Goal: Information Seeking & Learning: Learn about a topic

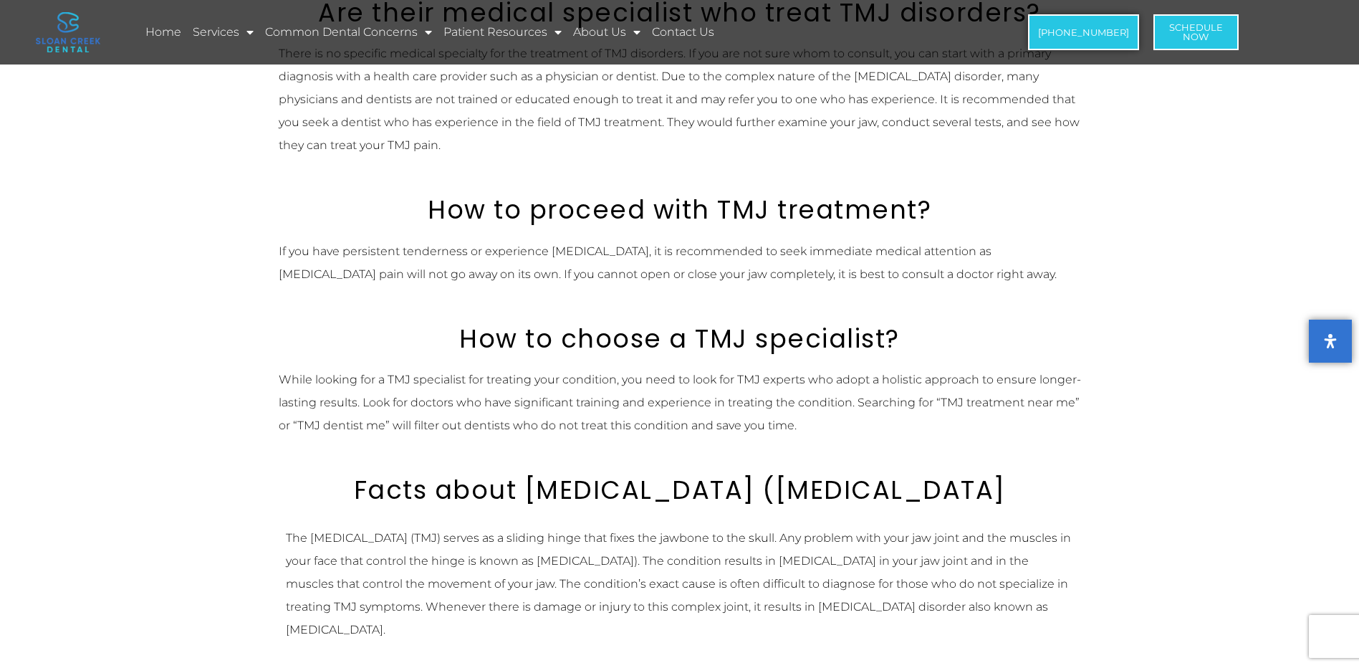
scroll to position [860, 0]
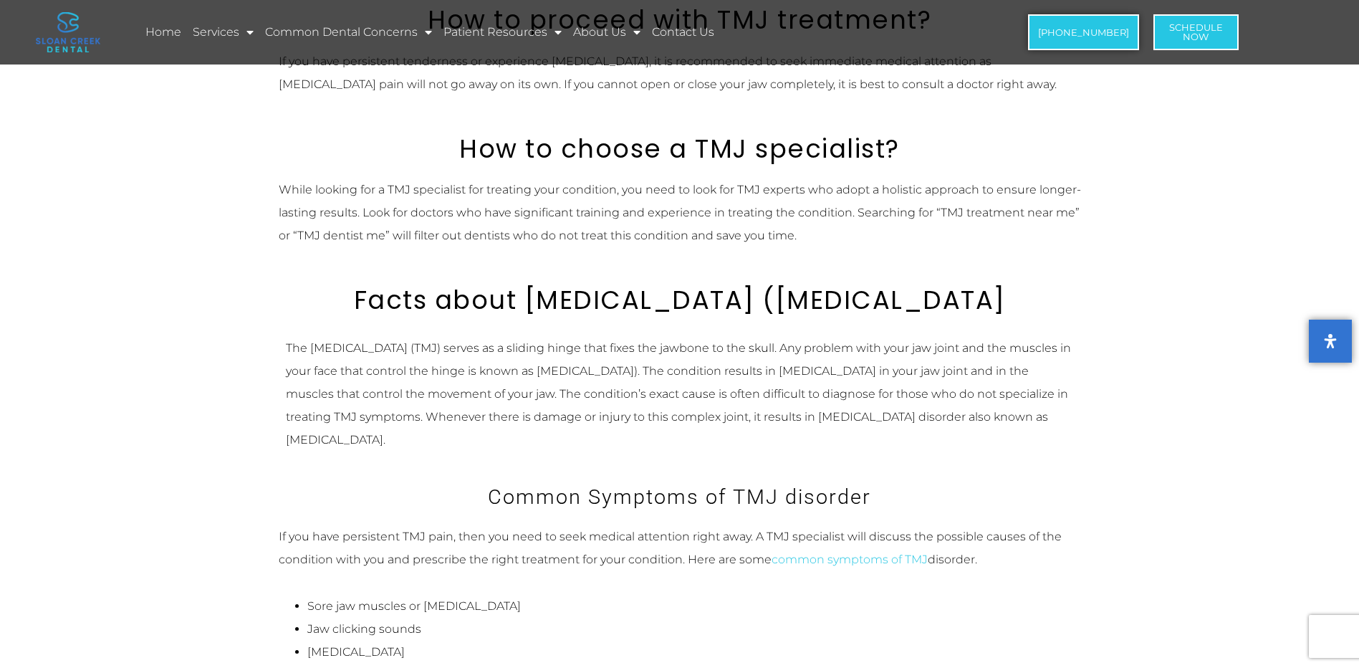
scroll to position [1003, 0]
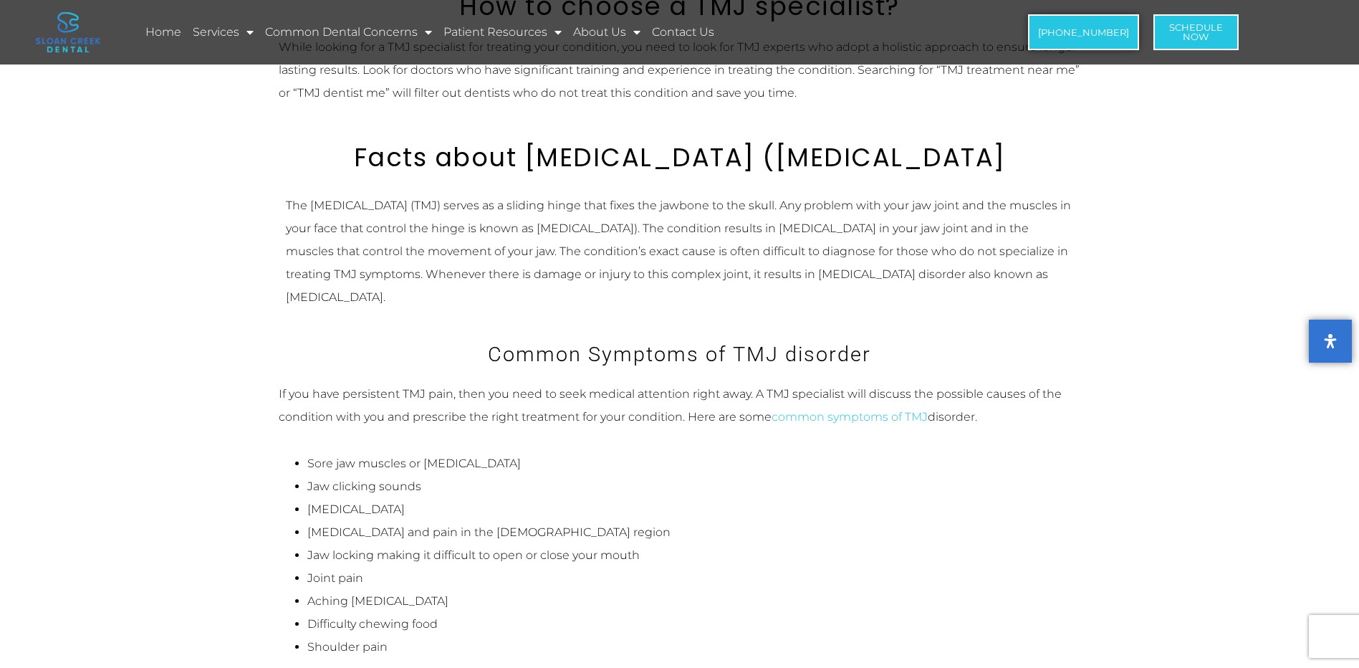
scroll to position [1146, 0]
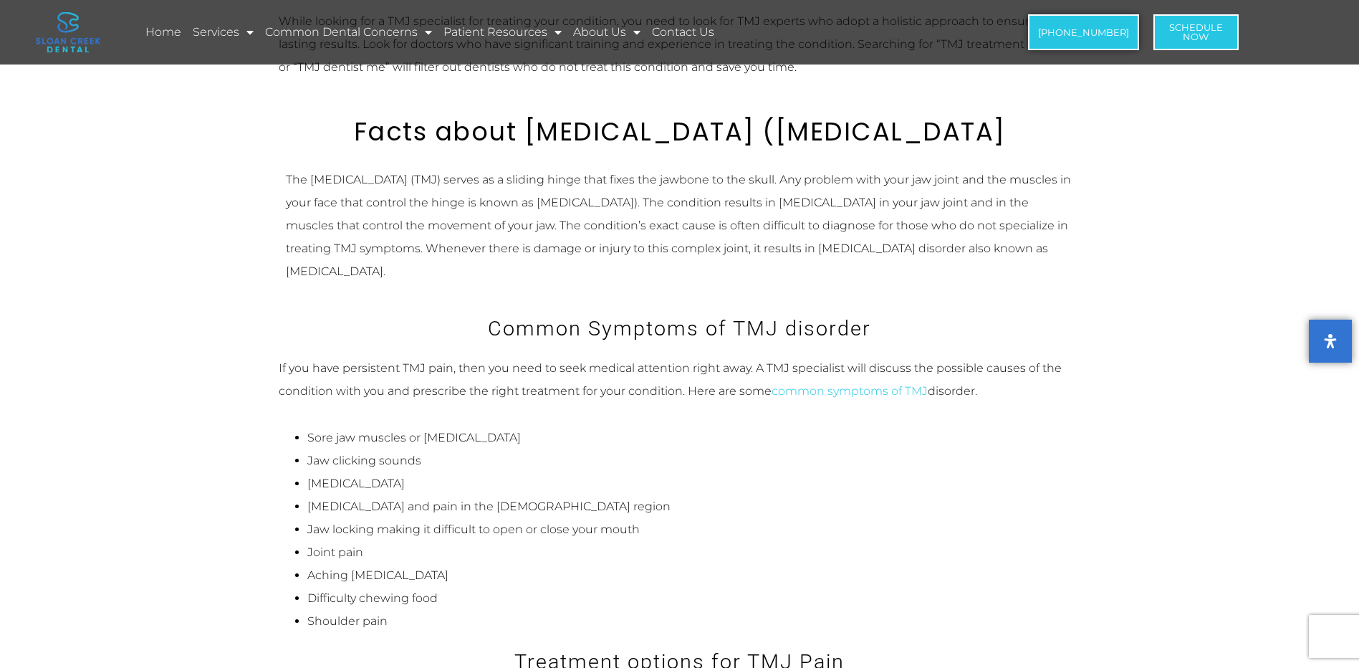
click at [280, 533] on ul "Sore jaw muscles or [MEDICAL_DATA] Jaw clicking sounds [MEDICAL_DATA] [MEDICAL_…" at bounding box center [680, 529] width 802 height 206
click at [282, 554] on ul "Sore jaw muscles or [MEDICAL_DATA] Jaw clicking sounds [MEDICAL_DATA] [MEDICAL_…" at bounding box center [680, 529] width 802 height 206
click at [290, 572] on ul "Sore jaw muscles or [MEDICAL_DATA] Jaw clicking sounds [MEDICAL_DATA] [MEDICAL_…" at bounding box center [680, 529] width 802 height 206
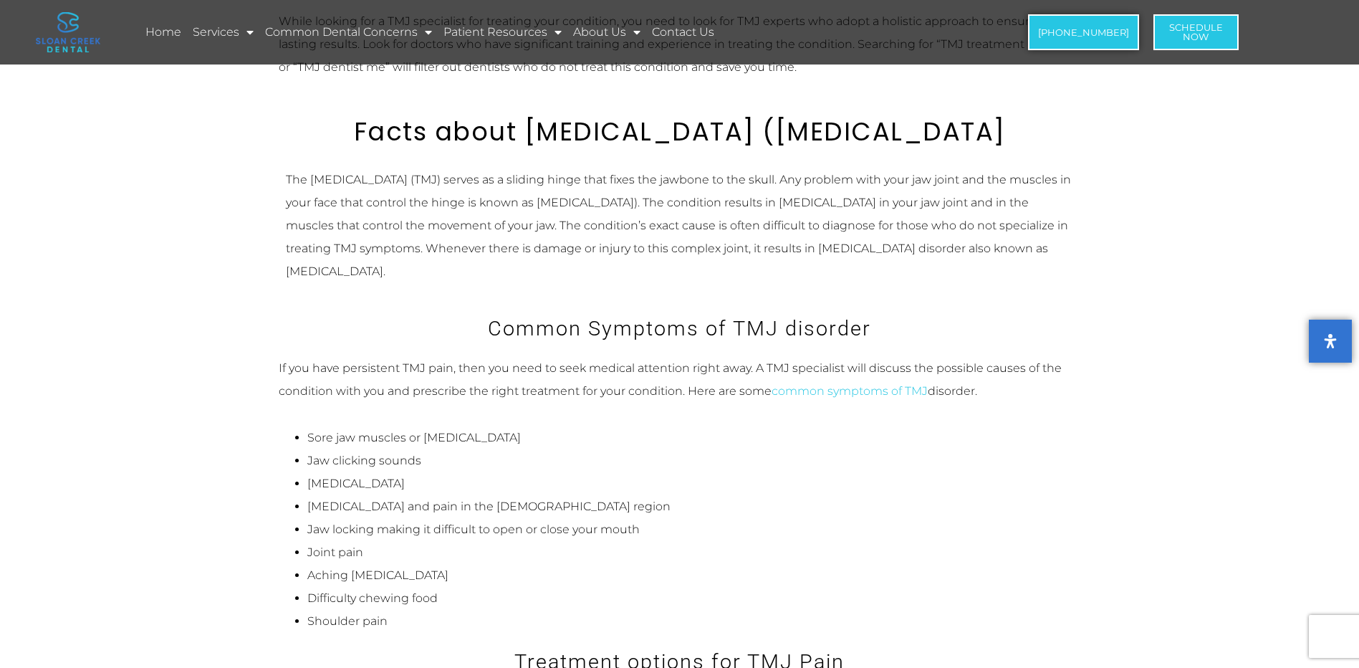
scroll to position [1218, 0]
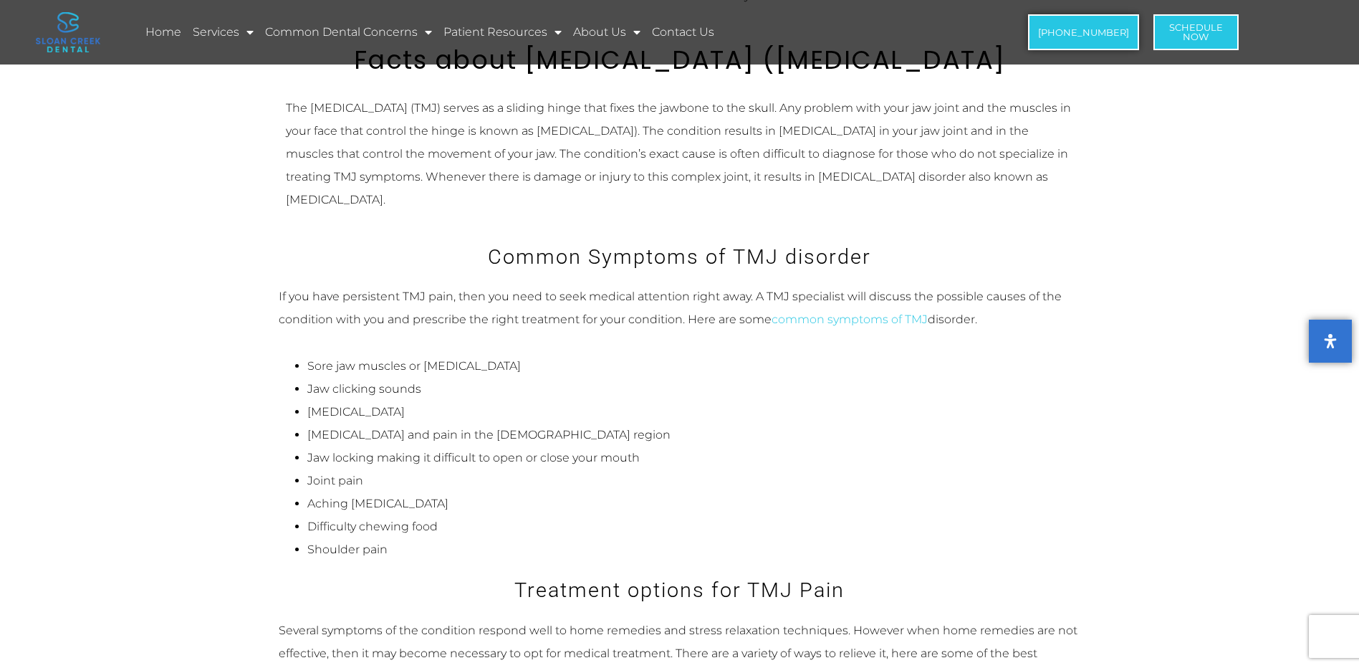
click at [290, 619] on p "Several symptoms of the condition respond well to home remedies and stress rela…" at bounding box center [680, 653] width 802 height 69
click at [488, 575] on h3 "Treatment options for TMJ Pain" at bounding box center [680, 589] width 802 height 29
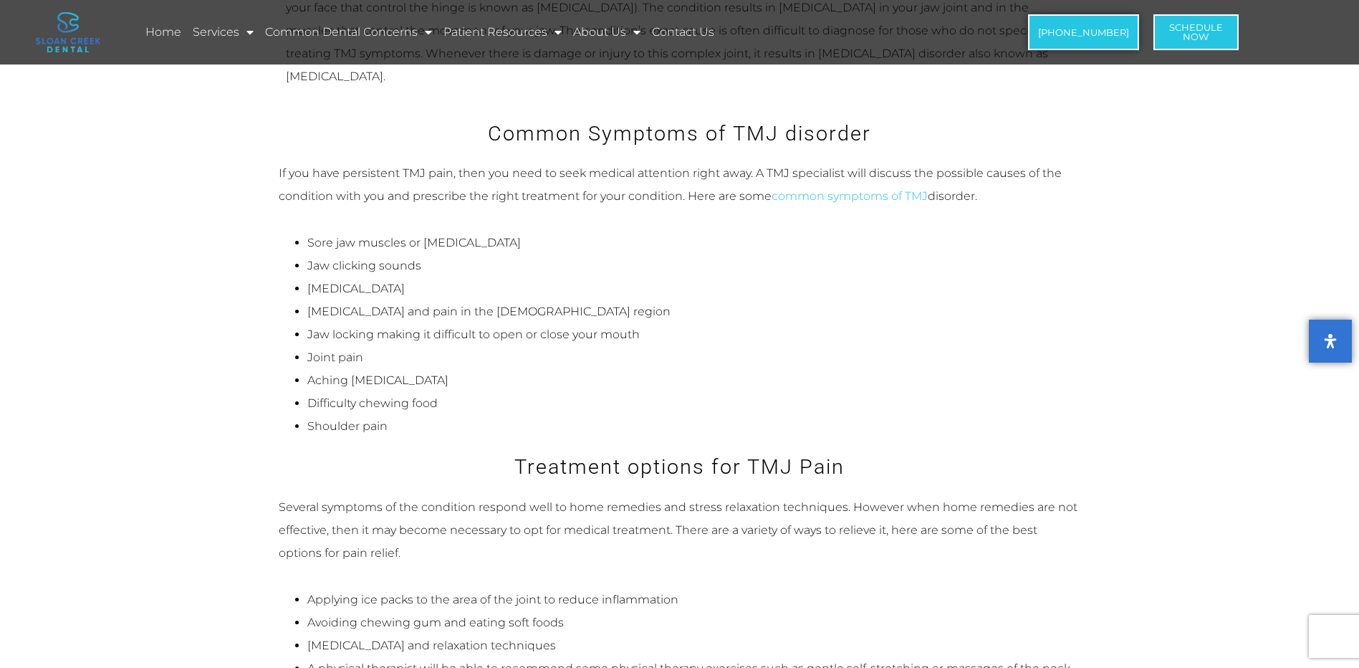
scroll to position [1361, 0]
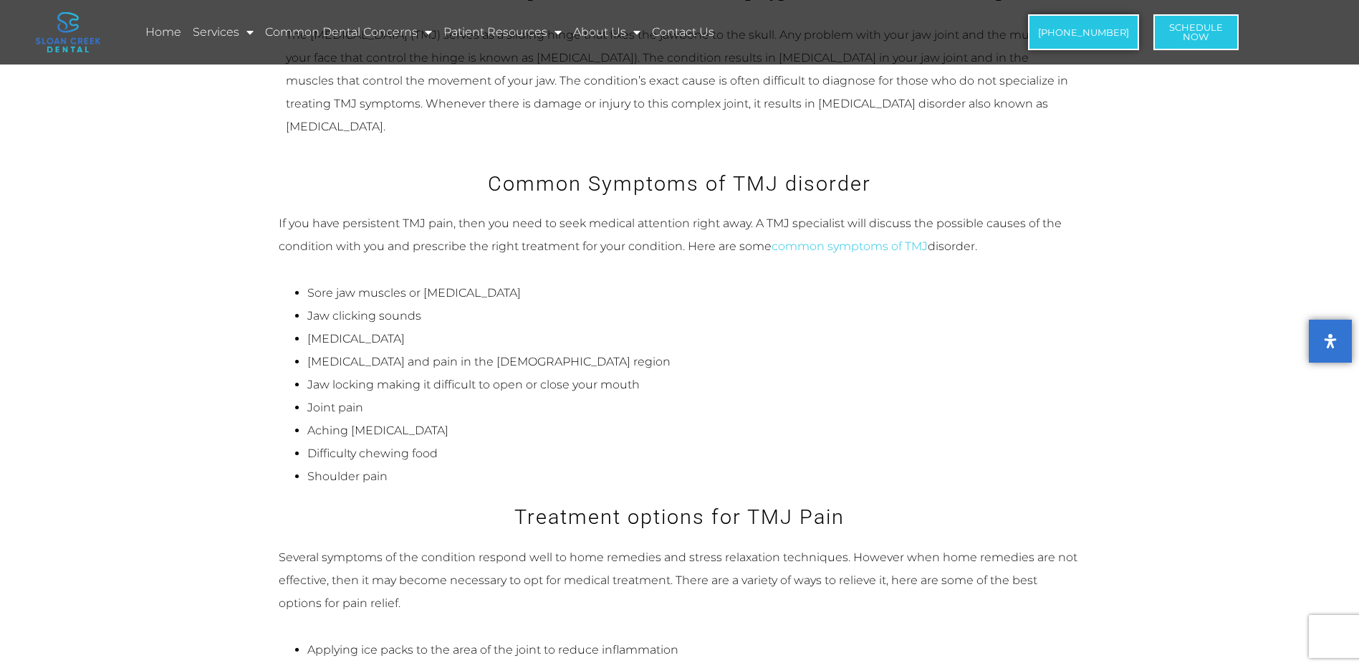
scroll to position [1290, 0]
click at [383, 352] on li "[MEDICAL_DATA] and pain in the [DEMOGRAPHIC_DATA] region" at bounding box center [694, 363] width 774 height 23
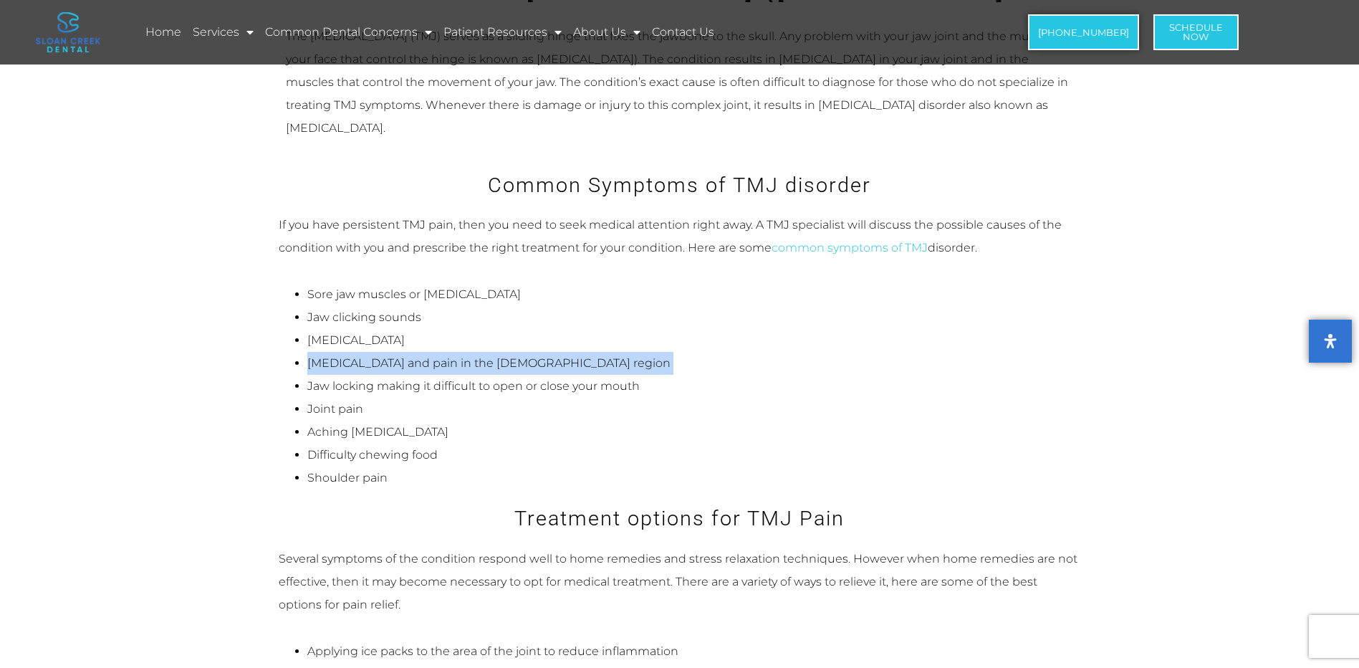
click at [383, 352] on li "[MEDICAL_DATA] and pain in the [DEMOGRAPHIC_DATA] region" at bounding box center [694, 363] width 774 height 23
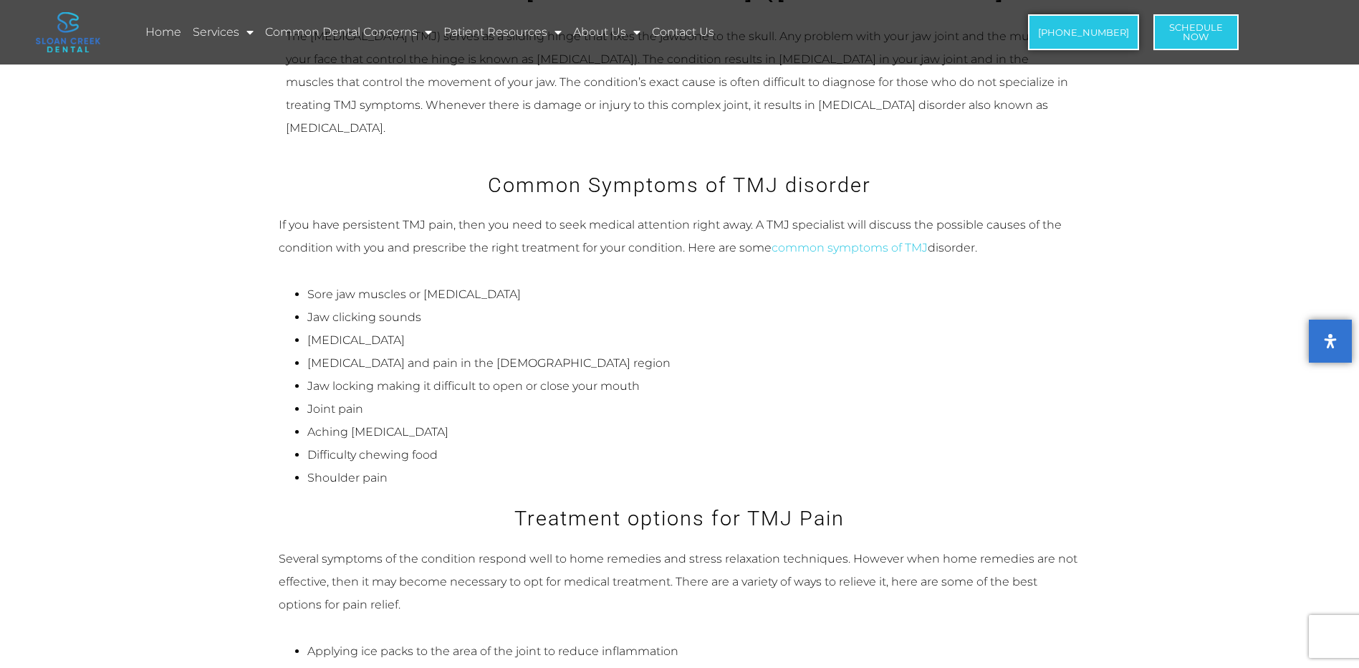
drag, startPoint x: 383, startPoint y: 317, endPoint x: 377, endPoint y: 332, distance: 16.1
click at [377, 375] on li "Jaw locking making it difficult to open or close your mouth" at bounding box center [694, 386] width 774 height 23
drag, startPoint x: 377, startPoint y: 332, endPoint x: 335, endPoint y: 358, distance: 48.9
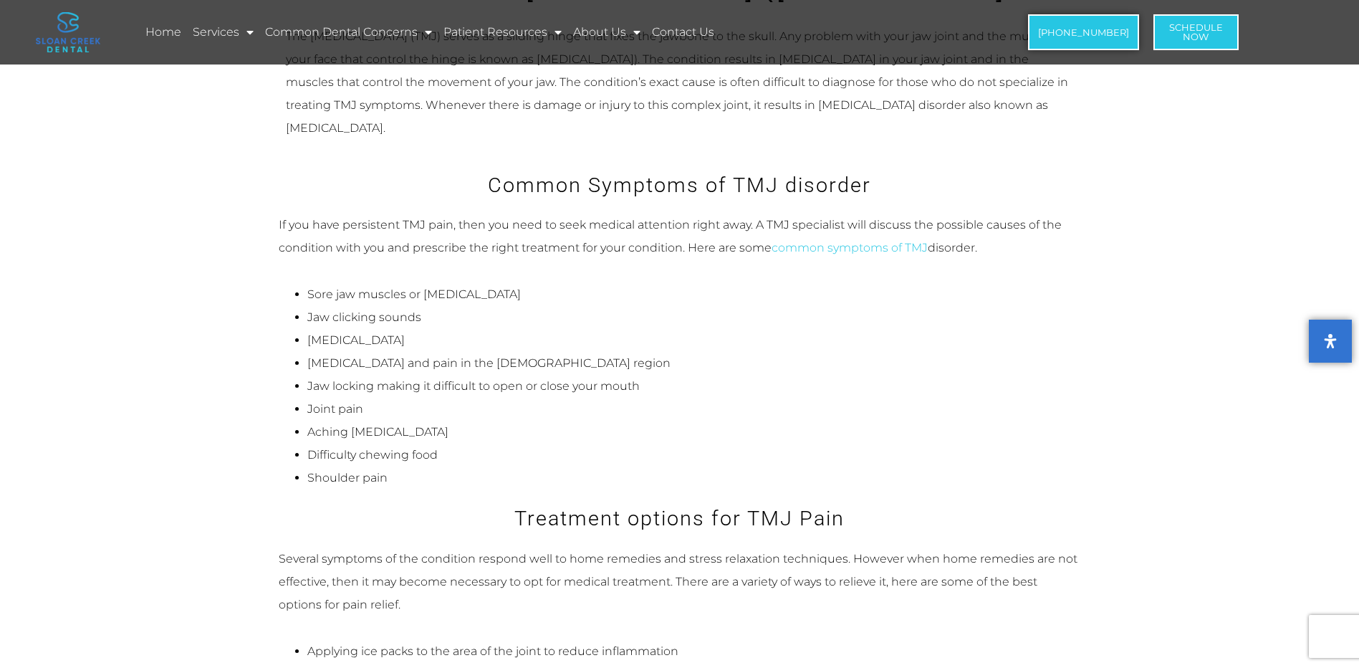
click at [335, 398] on li "Joint pain" at bounding box center [694, 409] width 774 height 23
drag, startPoint x: 335, startPoint y: 358, endPoint x: 347, endPoint y: 361, distance: 12.0
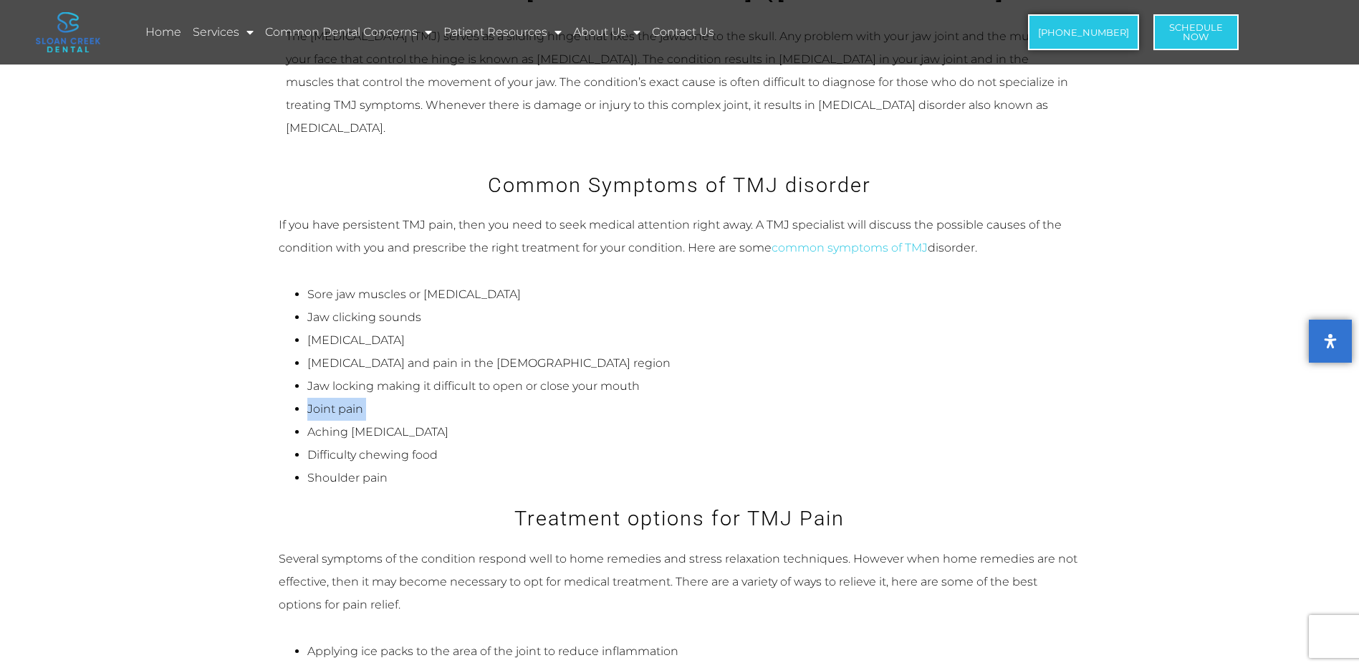
click at [347, 398] on li "Joint pain" at bounding box center [694, 409] width 774 height 23
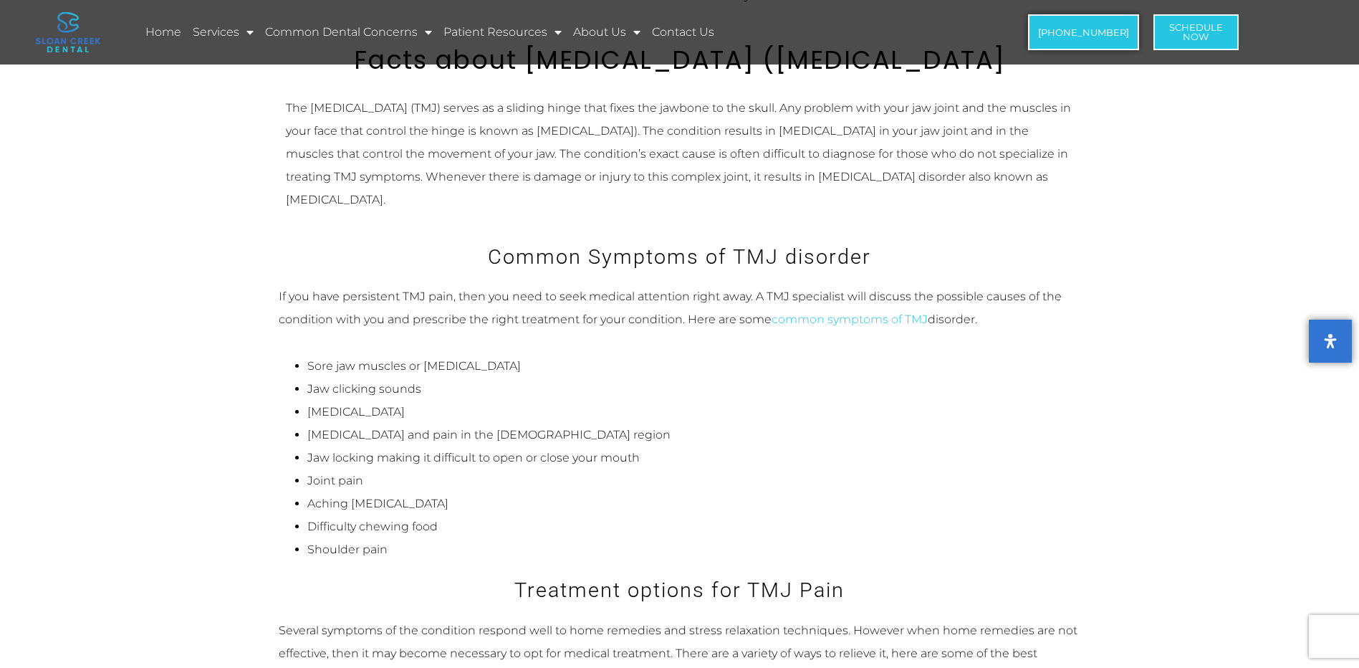
scroll to position [1146, 0]
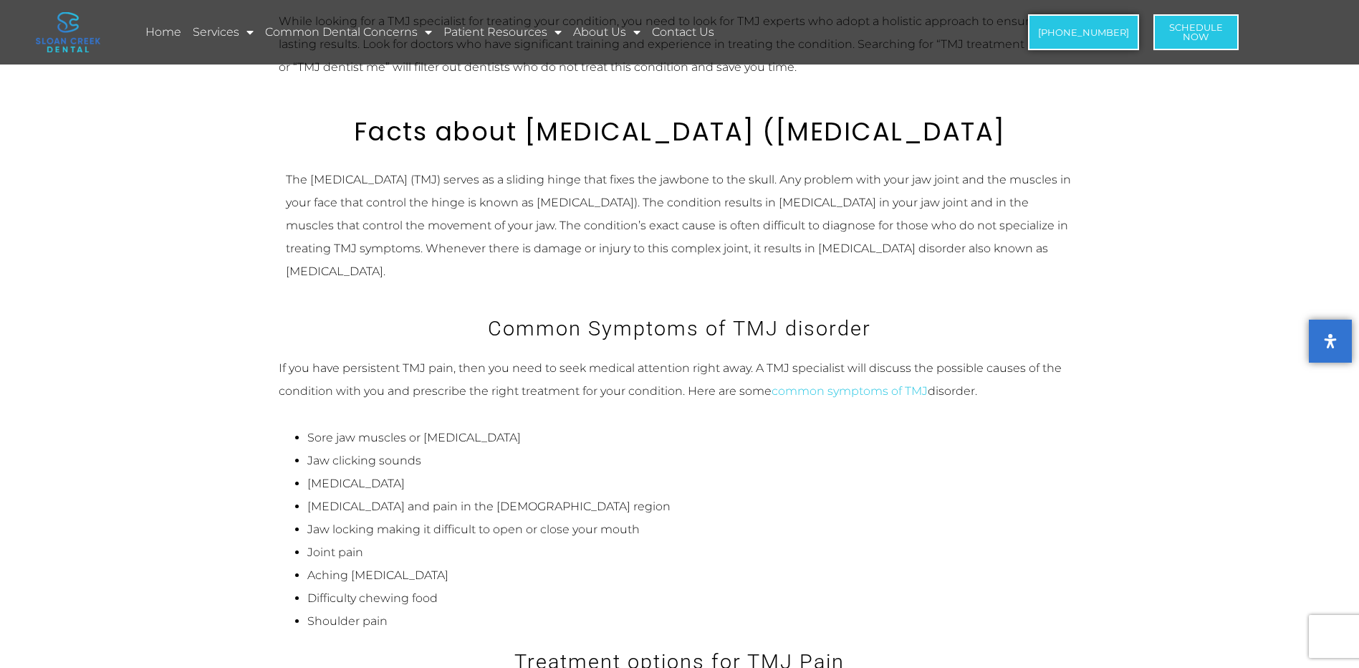
click at [433, 472] on li "[MEDICAL_DATA]" at bounding box center [694, 483] width 774 height 23
click at [447, 449] on li "Jaw clicking sounds" at bounding box center [694, 460] width 774 height 23
click at [448, 472] on li "[MEDICAL_DATA]" at bounding box center [694, 483] width 774 height 23
click at [447, 449] on li "Jaw clicking sounds" at bounding box center [694, 460] width 774 height 23
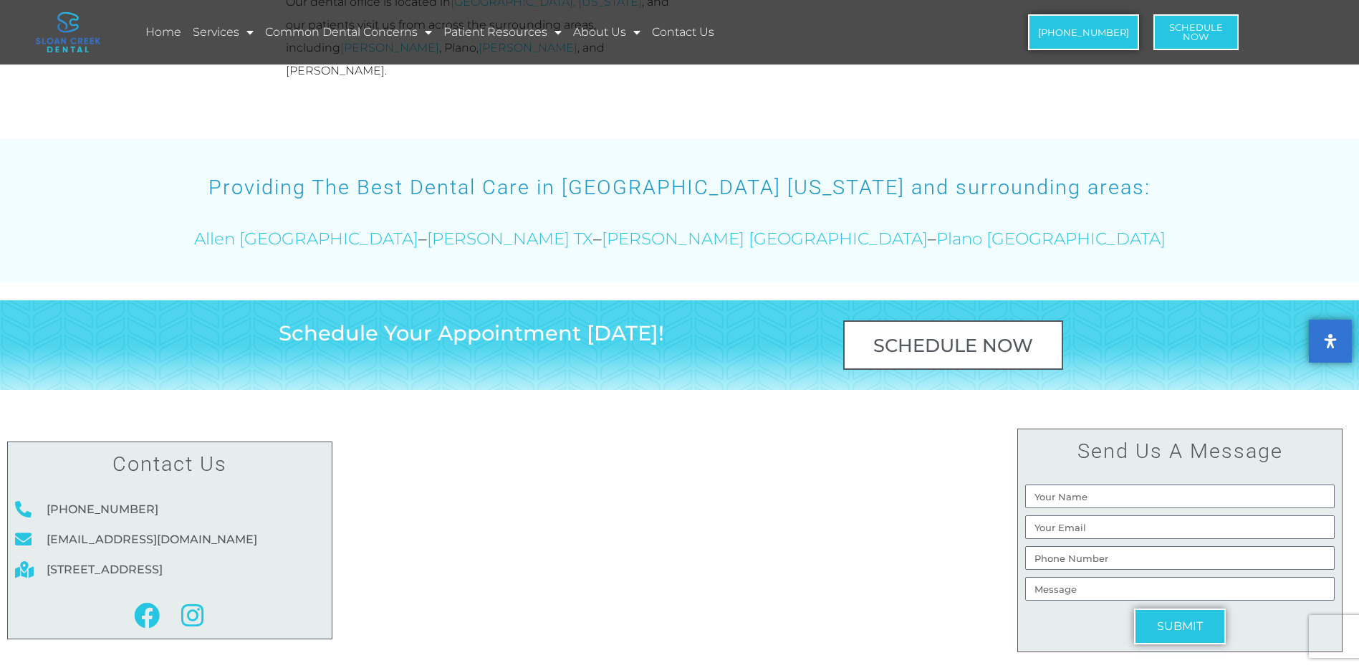
scroll to position [3968, 0]
